Goal: Complete application form

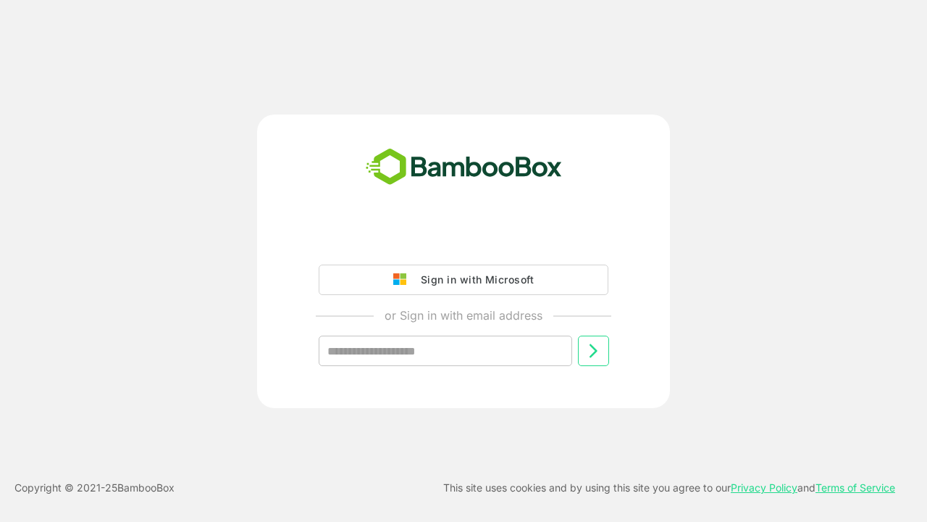
type input "**********"
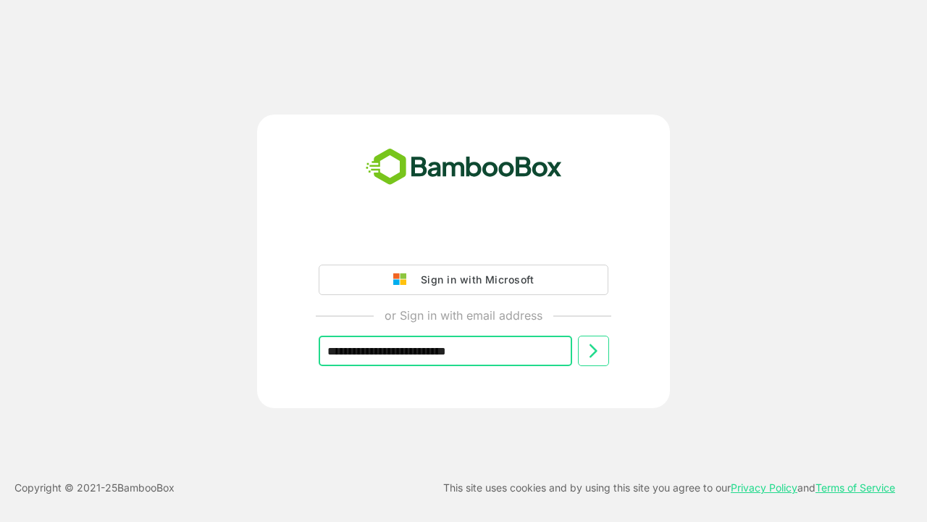
click at [593, 351] on icon at bounding box center [593, 350] width 17 height 17
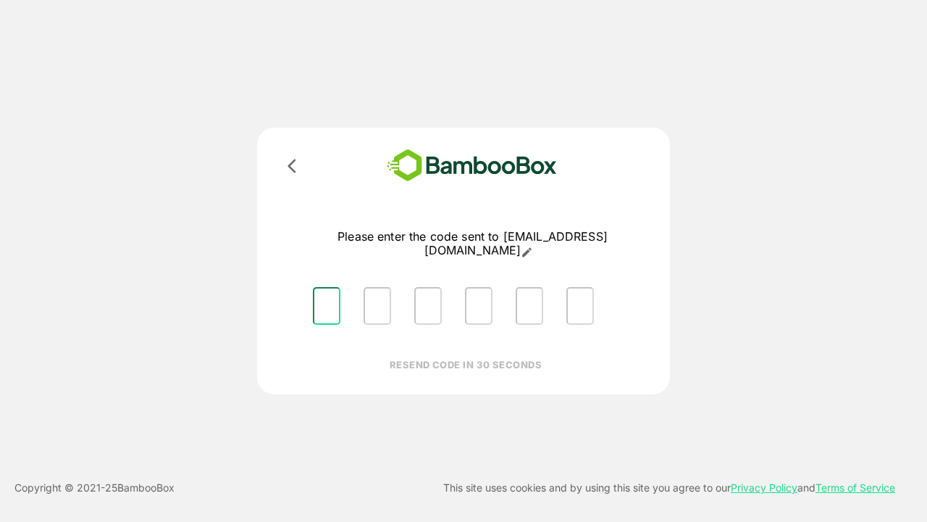
type input "*"
